Goal: Transaction & Acquisition: Purchase product/service

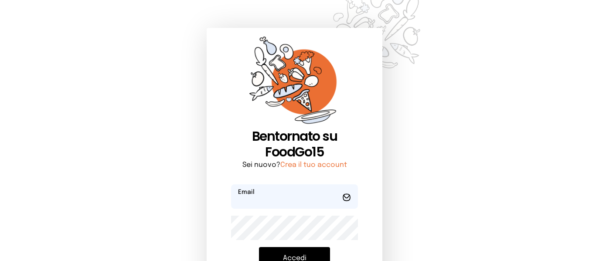
type input "**********"
click at [278, 251] on button "Accedi" at bounding box center [294, 258] width 71 height 23
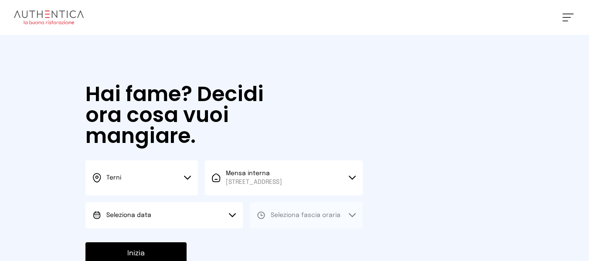
drag, startPoint x: 218, startPoint y: 224, endPoint x: 218, endPoint y: 251, distance: 26.6
click at [218, 224] on button "Seleziona data" at bounding box center [163, 215] width 157 height 26
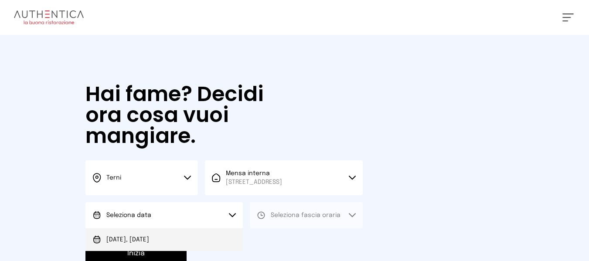
click at [218, 252] on div at bounding box center [294, 130] width 589 height 261
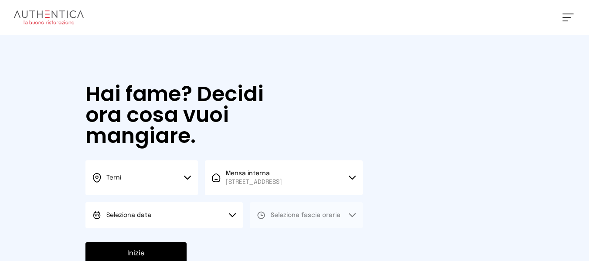
click at [230, 232] on div "Hai fame? Decidi ora cosa vuoi mangiare. Terni Scegli la città [GEOGRAPHIC_DATA…" at bounding box center [224, 174] width 295 height 279
drag, startPoint x: 229, startPoint y: 221, endPoint x: 230, endPoint y: 231, distance: 10.5
click at [229, 225] on button "Seleziona data" at bounding box center [163, 215] width 157 height 26
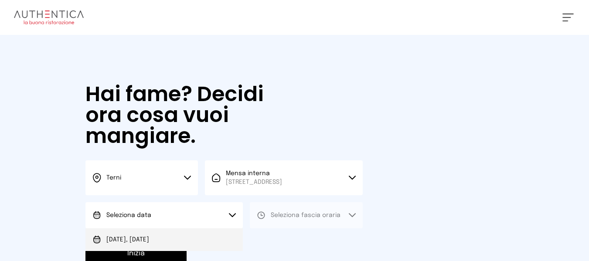
click at [230, 234] on li "[DATE], [DATE]" at bounding box center [163, 239] width 157 height 23
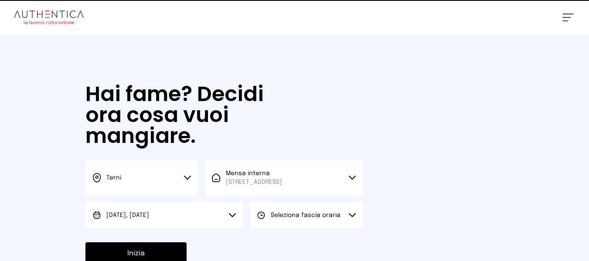
click at [268, 217] on div "Seleziona fascia oraria" at bounding box center [299, 215] width 84 height 9
click at [0, 0] on li "Pranzo" at bounding box center [0, 0] width 0 height 0
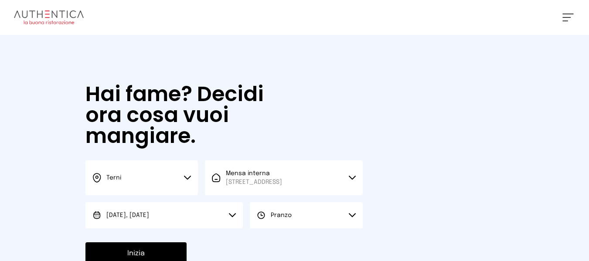
click at [179, 254] on button "Inizia" at bounding box center [135, 253] width 101 height 23
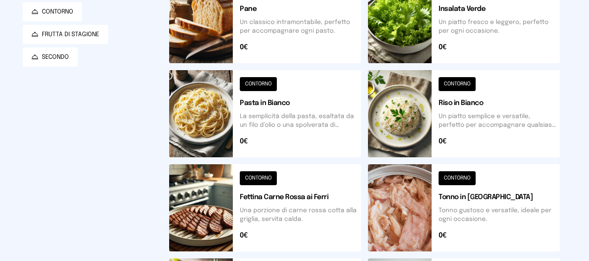
scroll to position [87, 0]
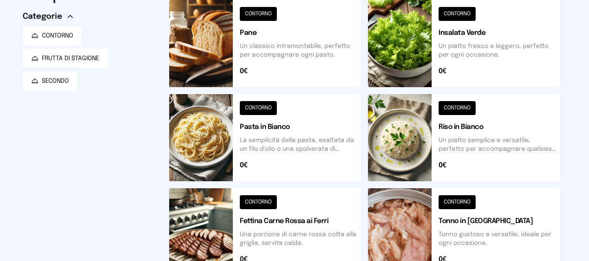
click at [392, 152] on button at bounding box center [464, 137] width 192 height 87
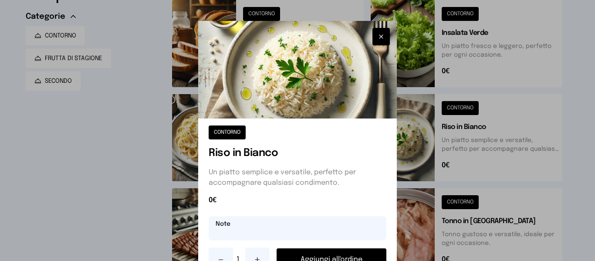
click at [339, 237] on input "text" at bounding box center [297, 228] width 177 height 24
type input "**********"
click at [291, 253] on button "Aggiungi all'ordine" at bounding box center [331, 259] width 109 height 23
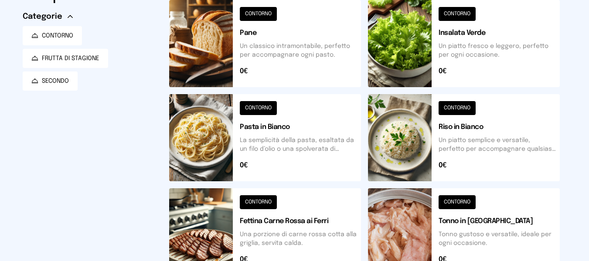
click at [268, 216] on button at bounding box center [265, 231] width 192 height 87
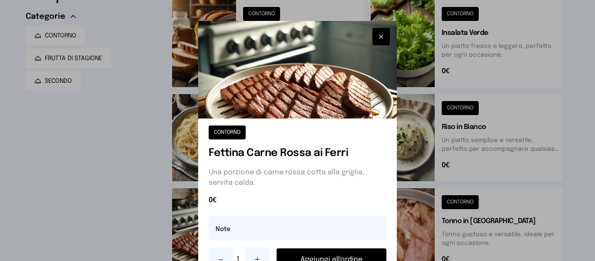
click at [335, 250] on button "Aggiungi all'ordine" at bounding box center [331, 259] width 109 height 23
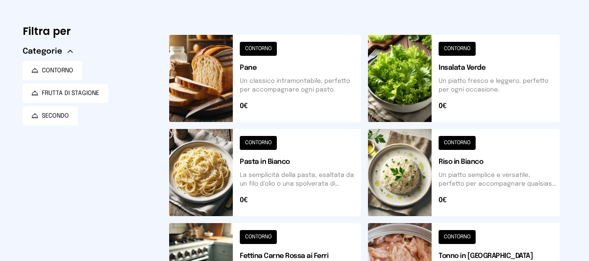
scroll to position [0, 0]
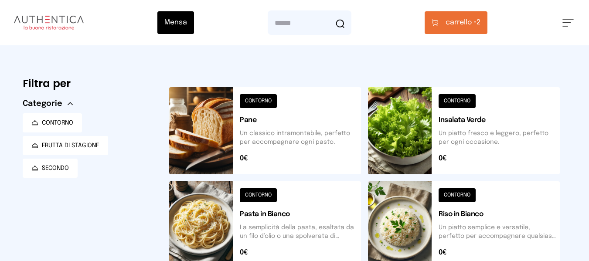
click at [454, 23] on span "carrello •" at bounding box center [460, 22] width 31 height 10
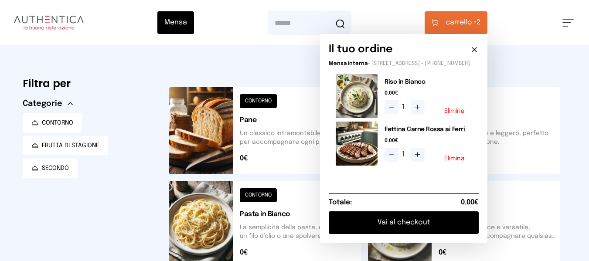
click at [441, 227] on button "Vai al checkout" at bounding box center [404, 222] width 150 height 23
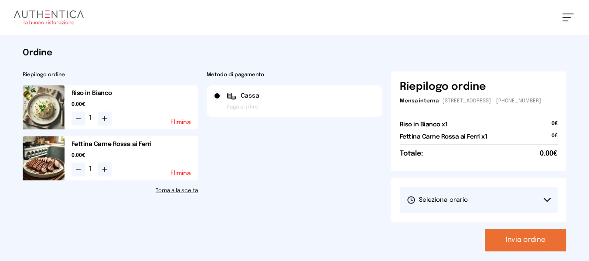
drag, startPoint x: 444, startPoint y: 205, endPoint x: 445, endPoint y: 211, distance: 6.2
click at [445, 204] on span "Seleziona orario" at bounding box center [437, 200] width 61 height 9
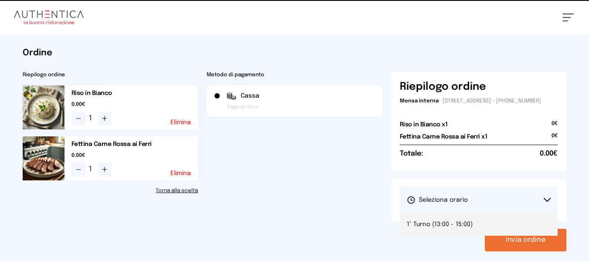
click at [446, 229] on span "1° Turno (13:00 - 15:00)" at bounding box center [440, 224] width 66 height 9
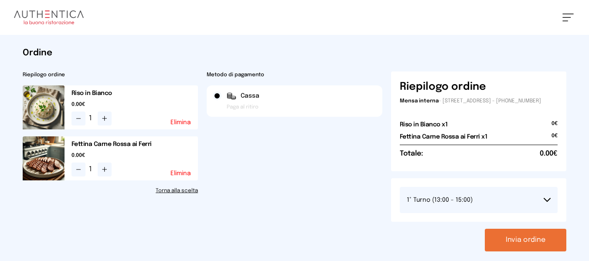
click at [515, 251] on button "Invia ordine" at bounding box center [525, 240] width 81 height 23
